Goal: Transaction & Acquisition: Purchase product/service

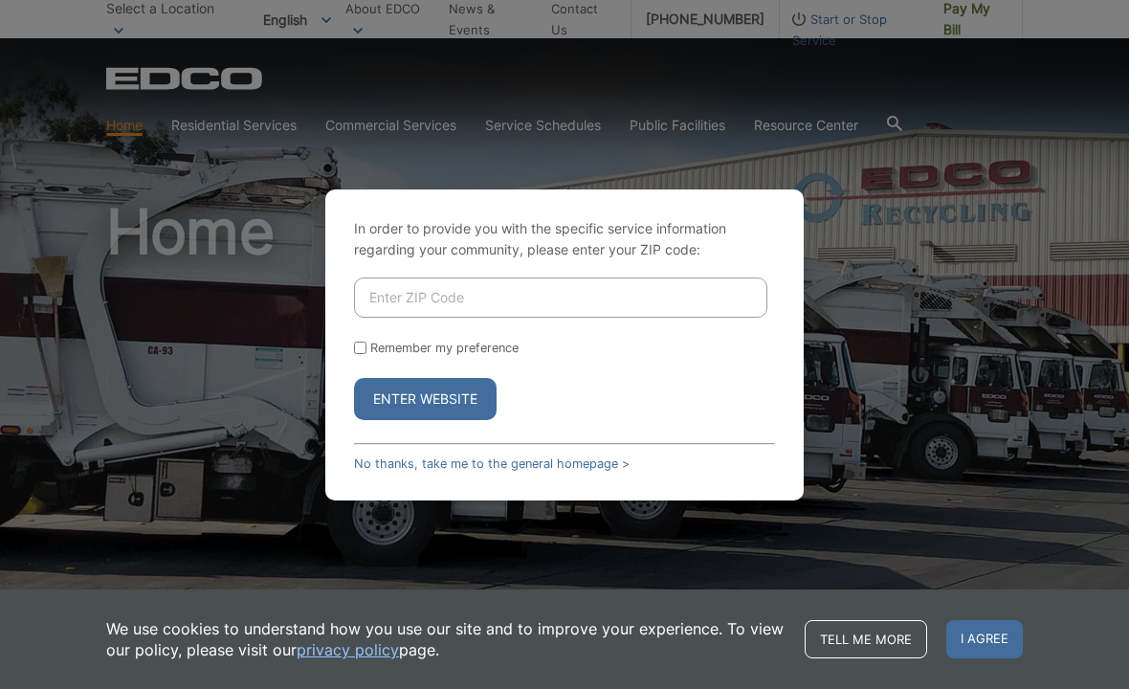
click at [462, 318] on input "Enter ZIP Code" at bounding box center [560, 298] width 413 height 40
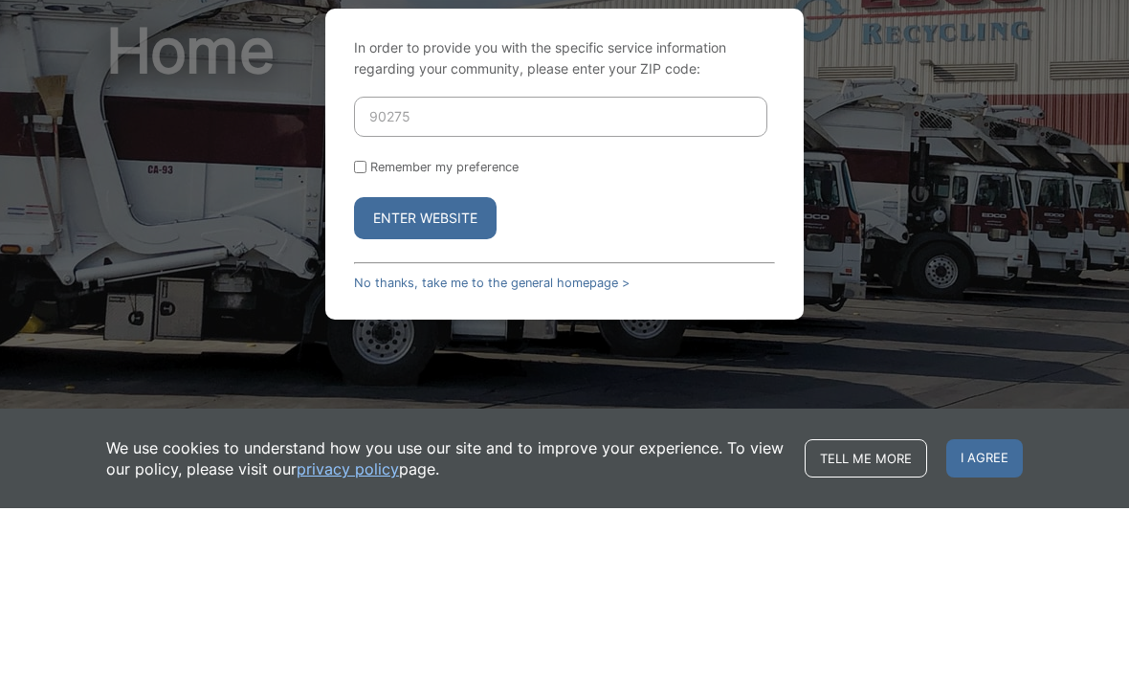
type input "90275"
click at [461, 378] on button "Enter Website" at bounding box center [425, 399] width 143 height 42
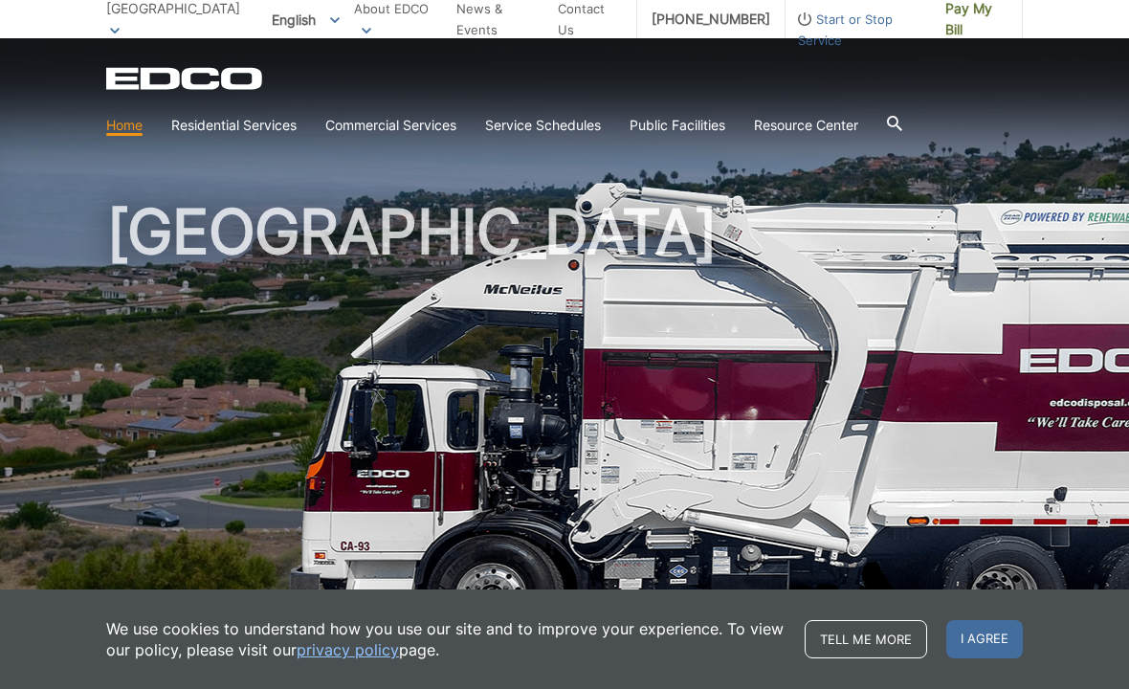
click at [954, 25] on span "Pay My Bill" at bounding box center [977, 19] width 62 height 42
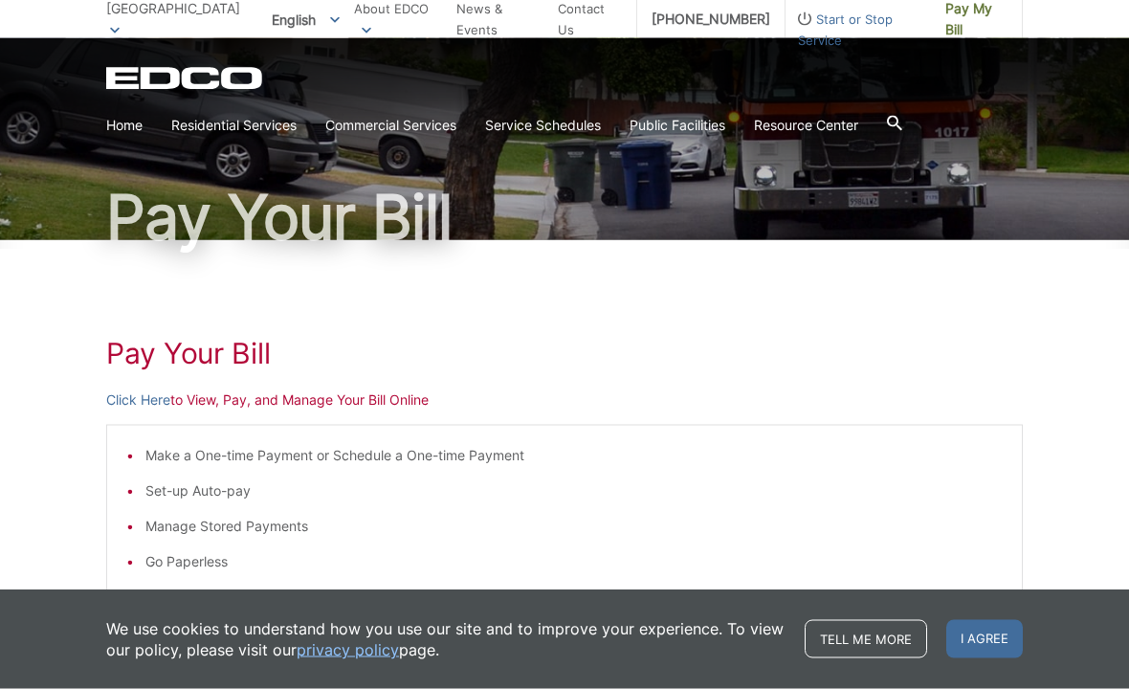
scroll to position [96, 0]
click at [236, 357] on h1 "Pay Your Bill" at bounding box center [564, 352] width 917 height 34
click at [244, 401] on p "Click Here to View, Pay, and Manage Your Bill Online" at bounding box center [564, 399] width 917 height 21
click at [208, 394] on p "Click Here to View, Pay, and Manage Your Bill Online" at bounding box center [564, 399] width 917 height 21
click at [153, 396] on link "Click Here" at bounding box center [138, 399] width 64 height 21
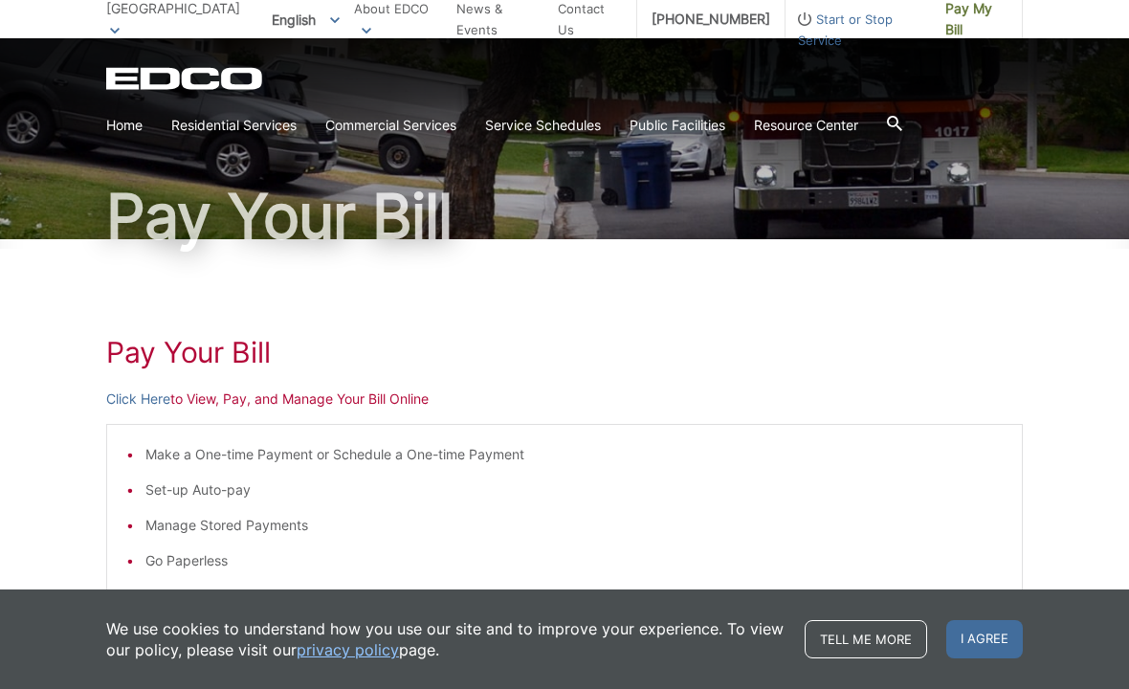
scroll to position [107, 0]
